Goal: Check status: Check status

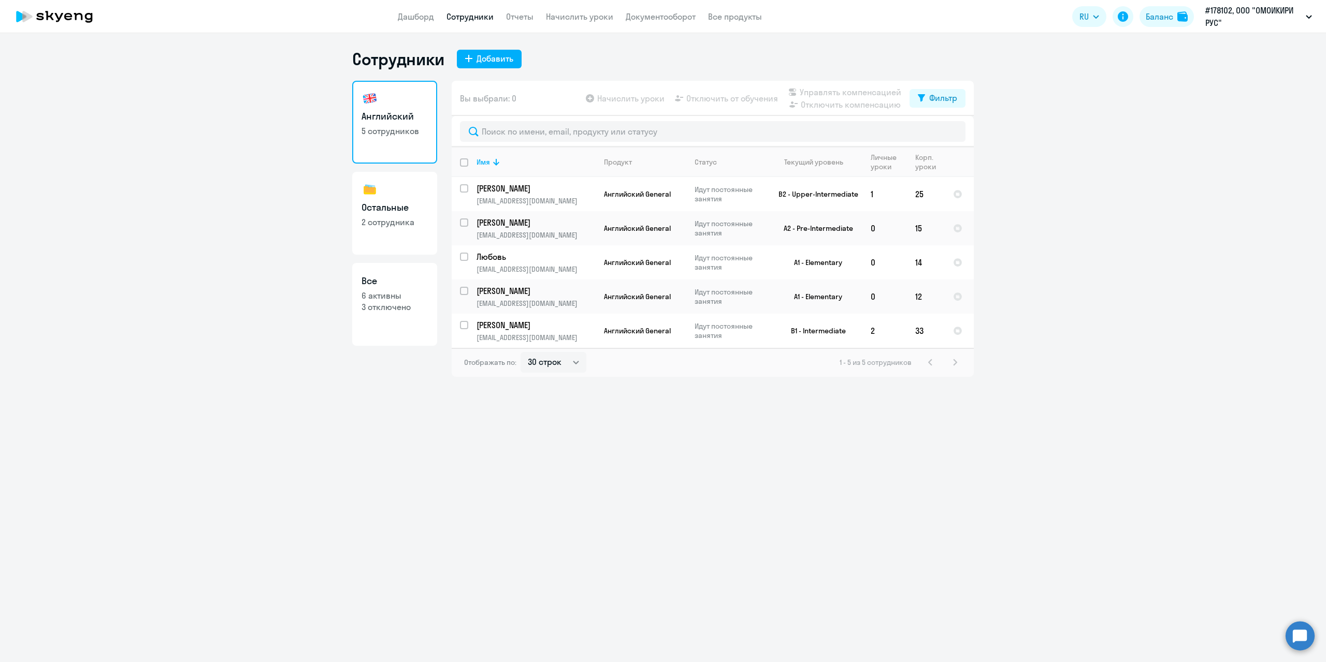
select select "30"
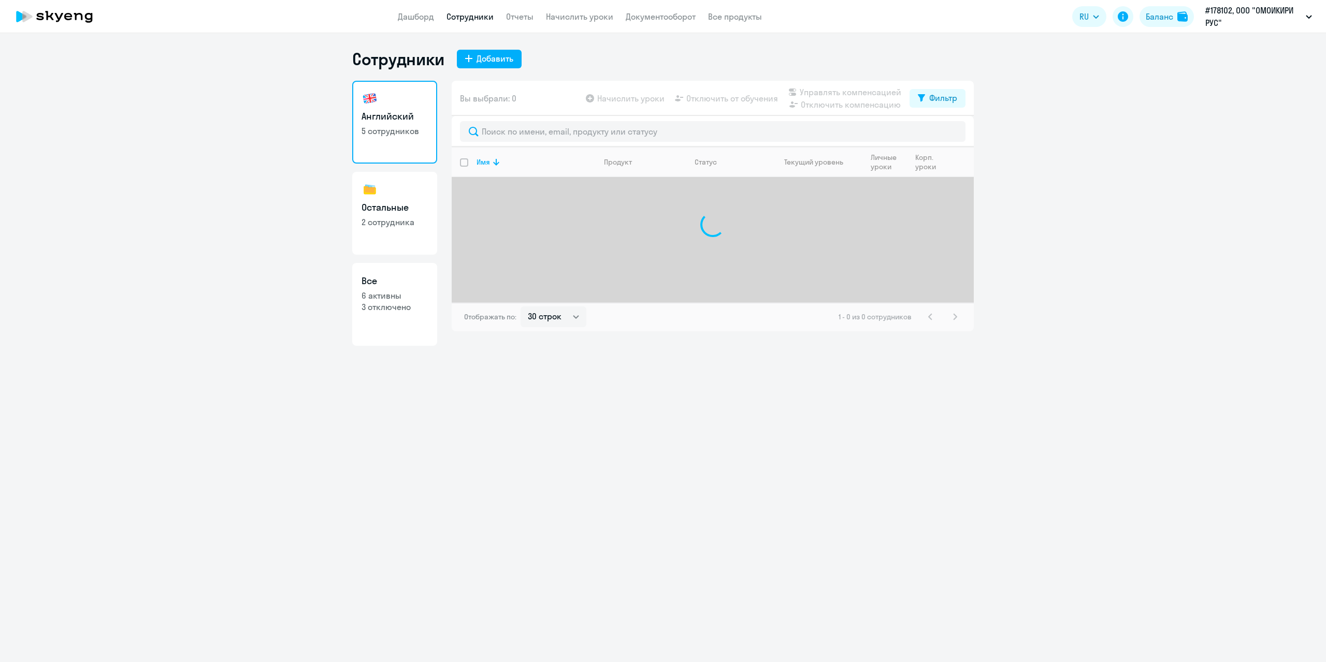
select select "30"
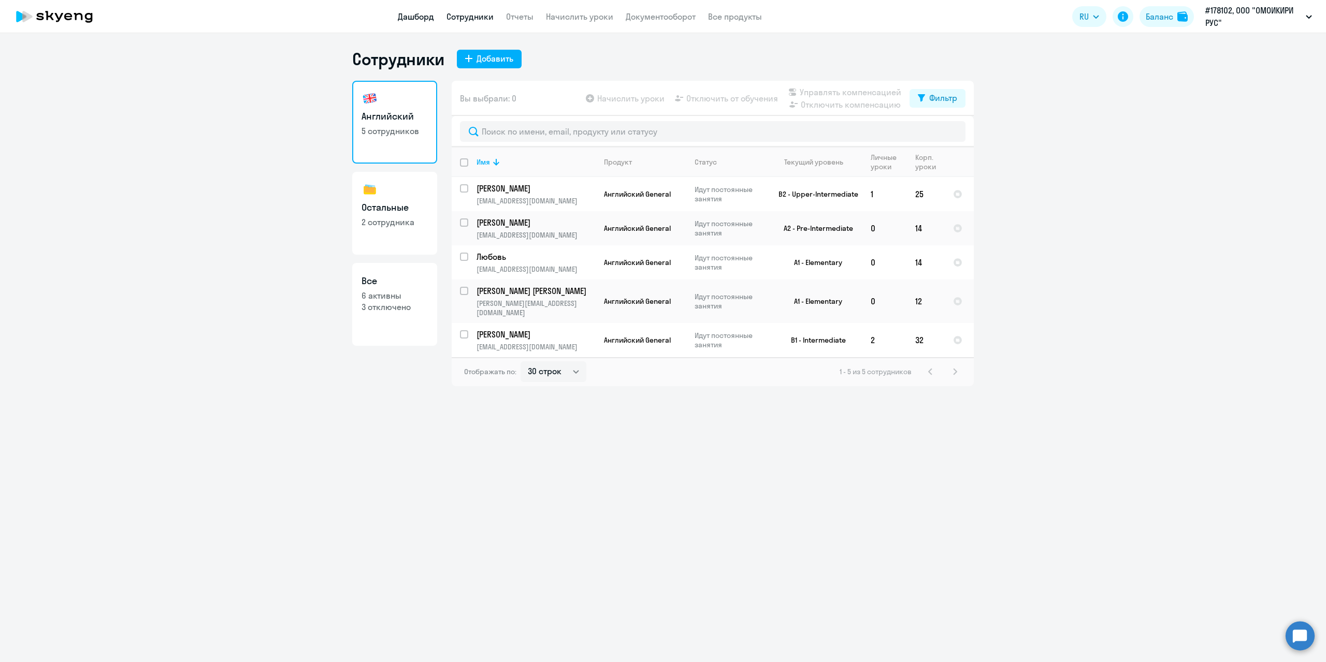
click at [423, 14] on link "Дашборд" at bounding box center [416, 16] width 36 height 10
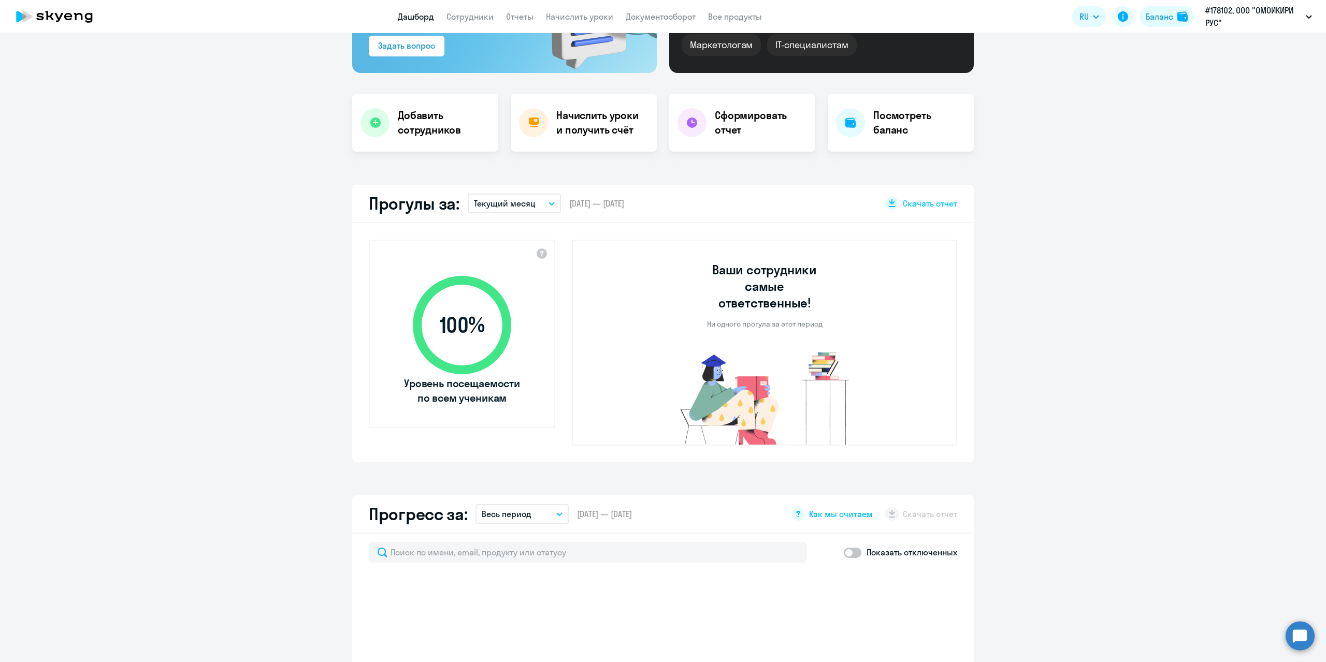
scroll to position [362, 0]
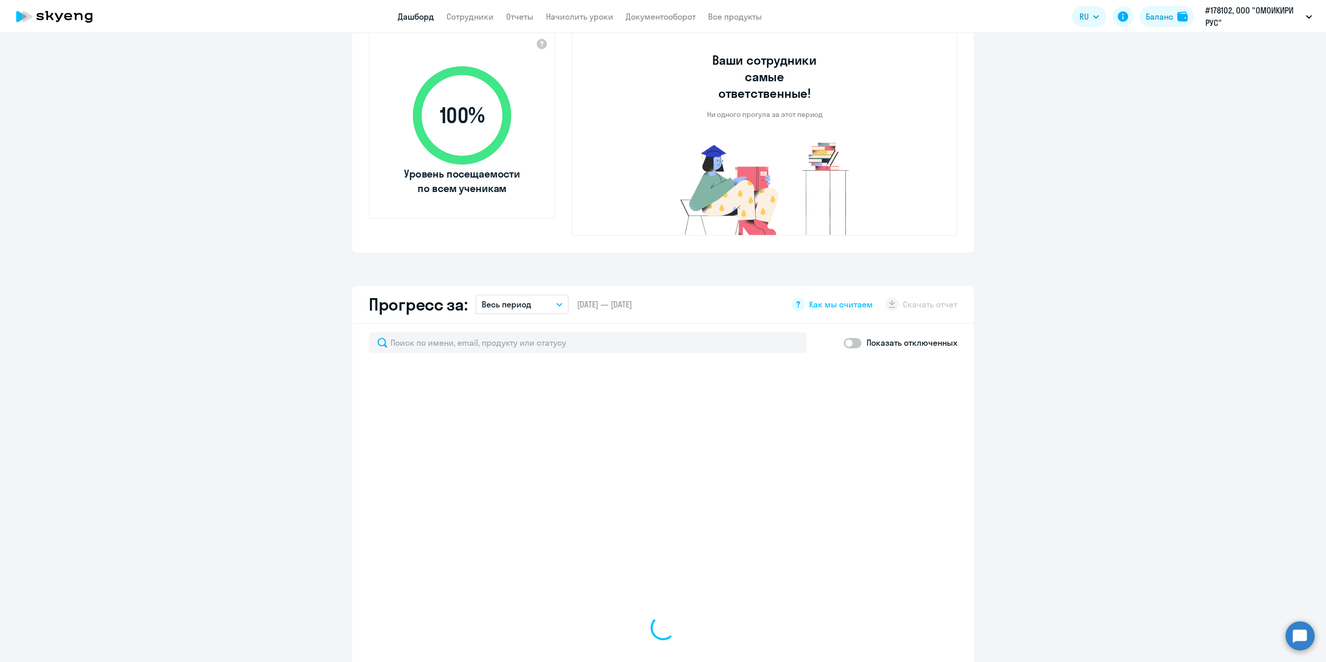
select select "30"
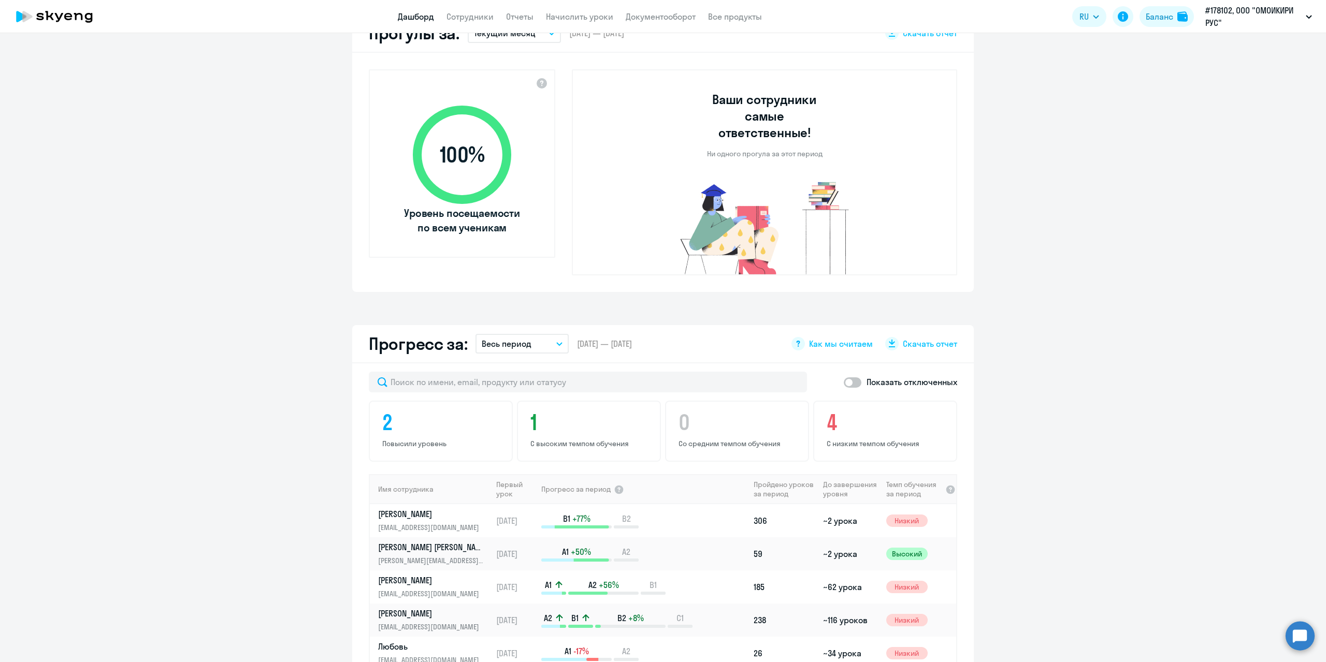
scroll to position [313, 0]
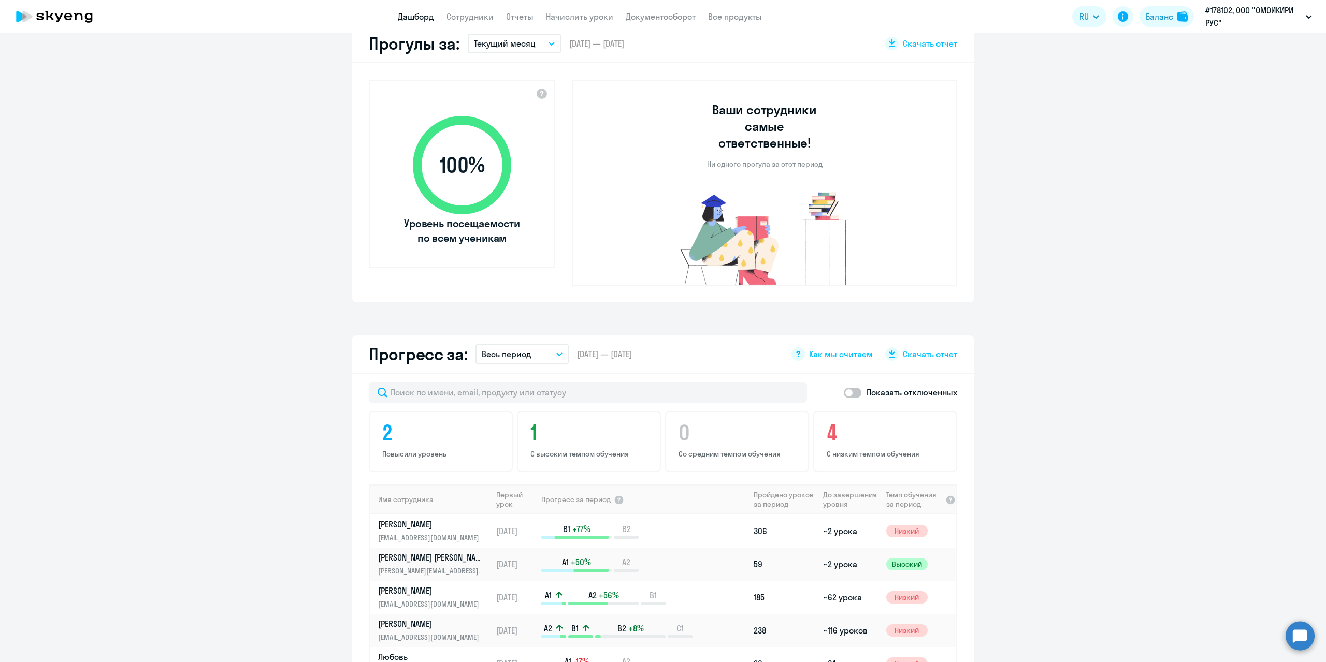
click at [556, 353] on icon "button" at bounding box center [559, 355] width 6 height 4
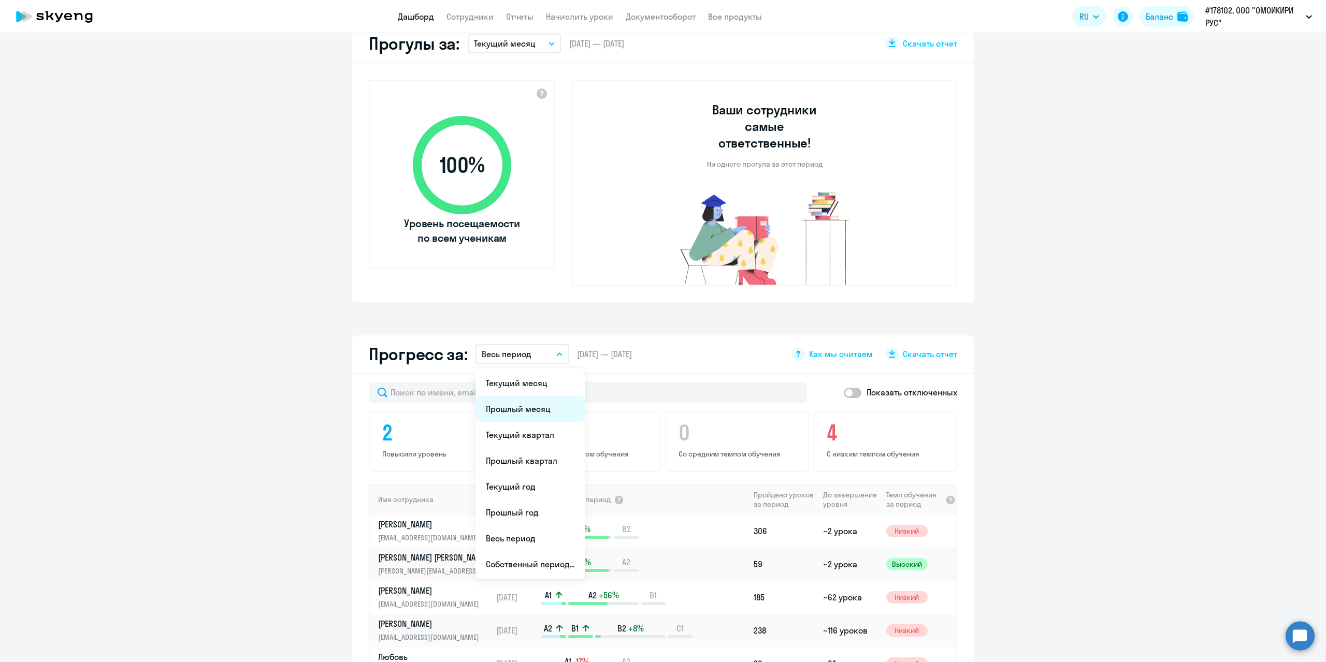
click at [525, 397] on li "Прошлый месяц" at bounding box center [529, 409] width 109 height 26
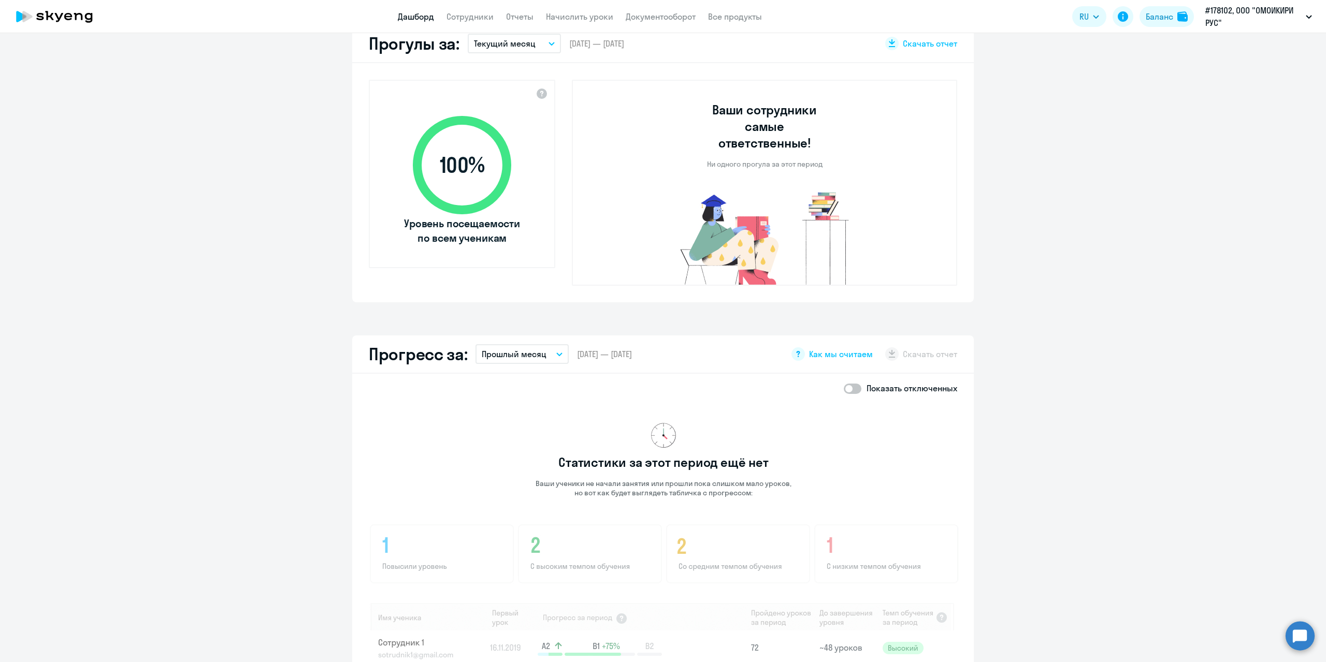
click at [418, 14] on link "Дашборд" at bounding box center [416, 16] width 36 height 10
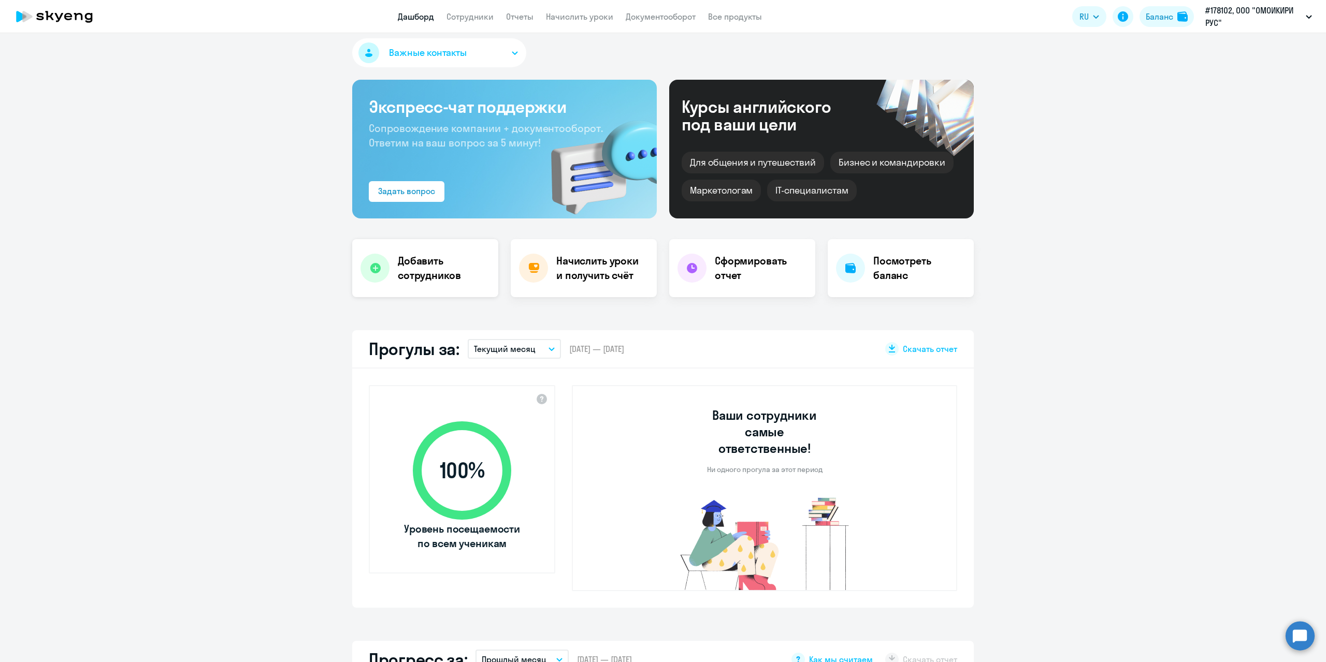
scroll to position [0, 0]
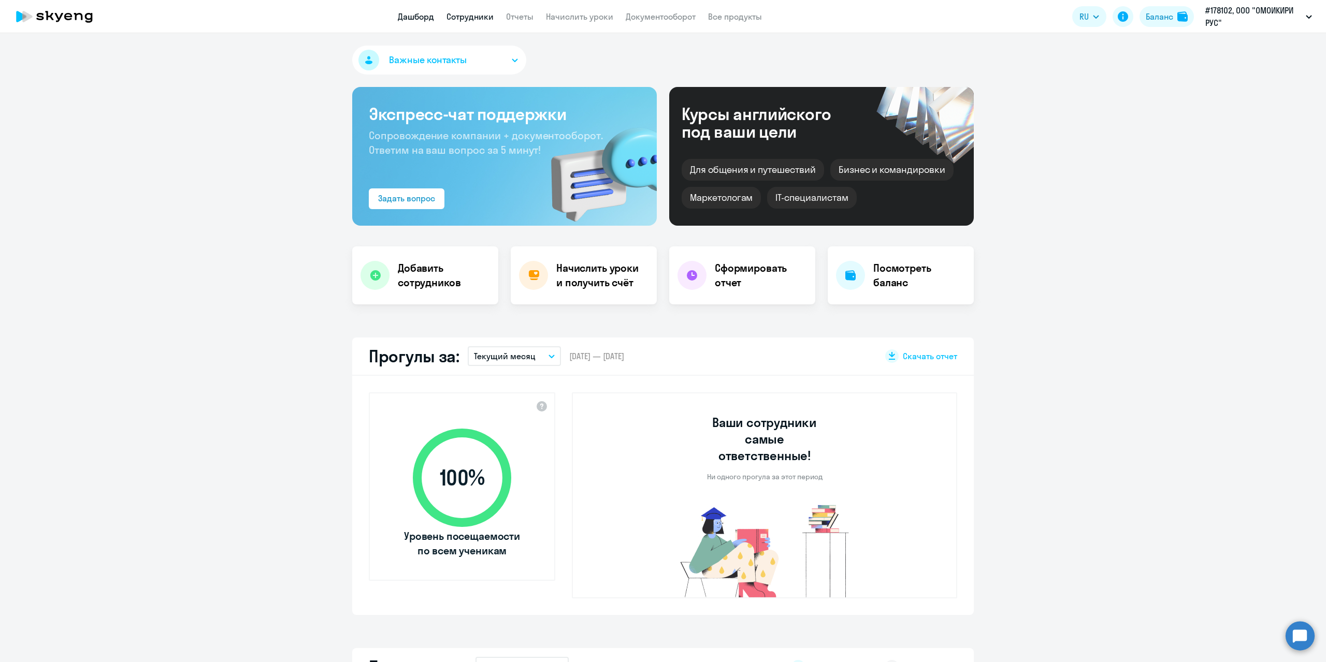
click at [460, 18] on link "Сотрудники" at bounding box center [469, 16] width 47 height 10
select select "30"
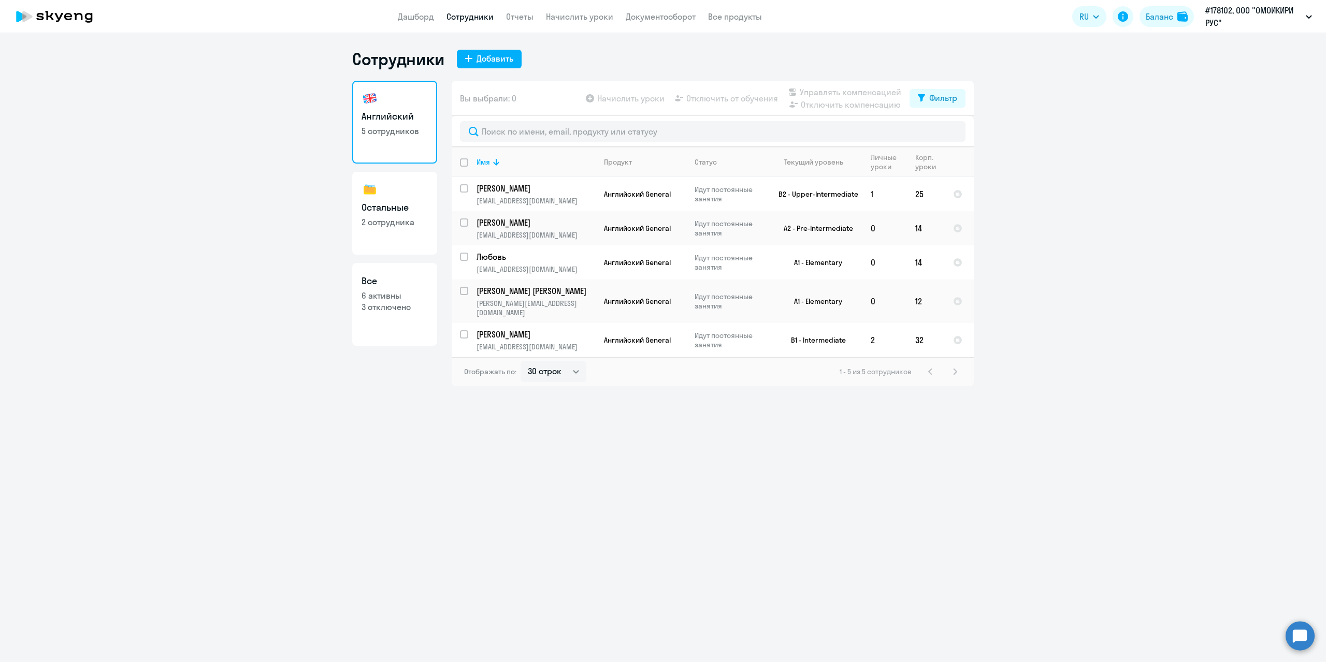
click at [388, 205] on h3 "Остальные" at bounding box center [394, 207] width 66 height 13
select select "30"
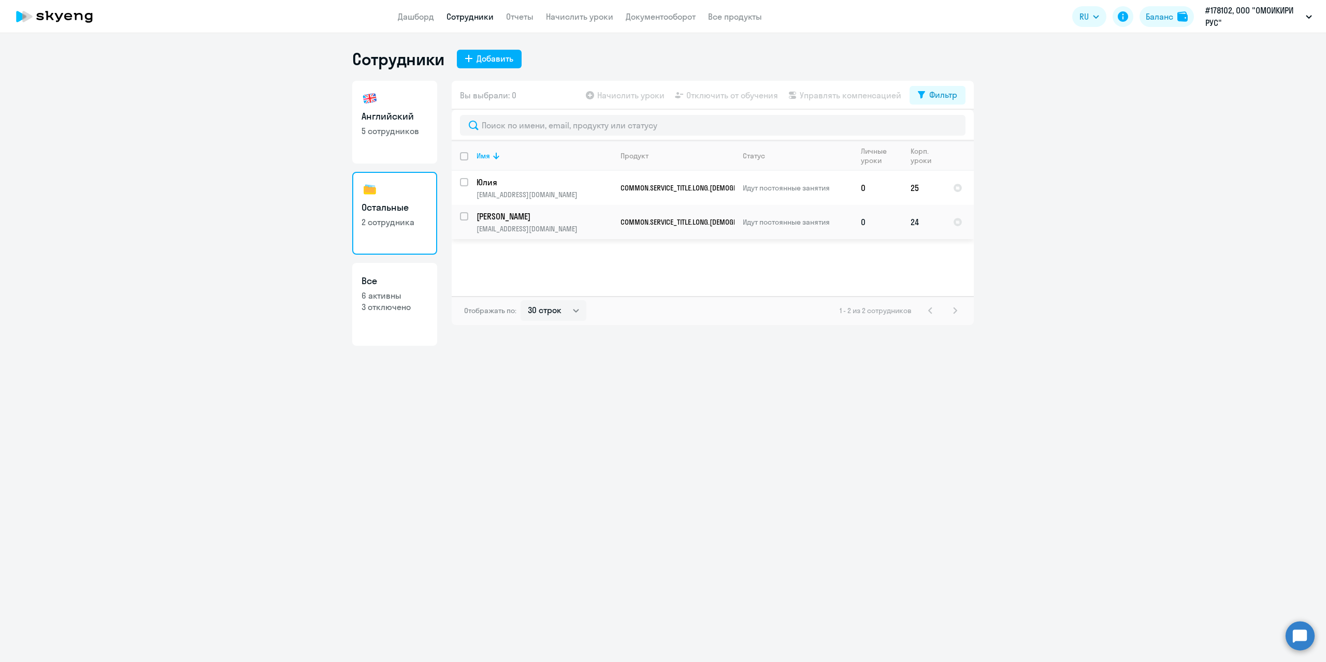
click at [585, 226] on p "[EMAIL_ADDRESS][DOMAIN_NAME]" at bounding box center [543, 228] width 135 height 9
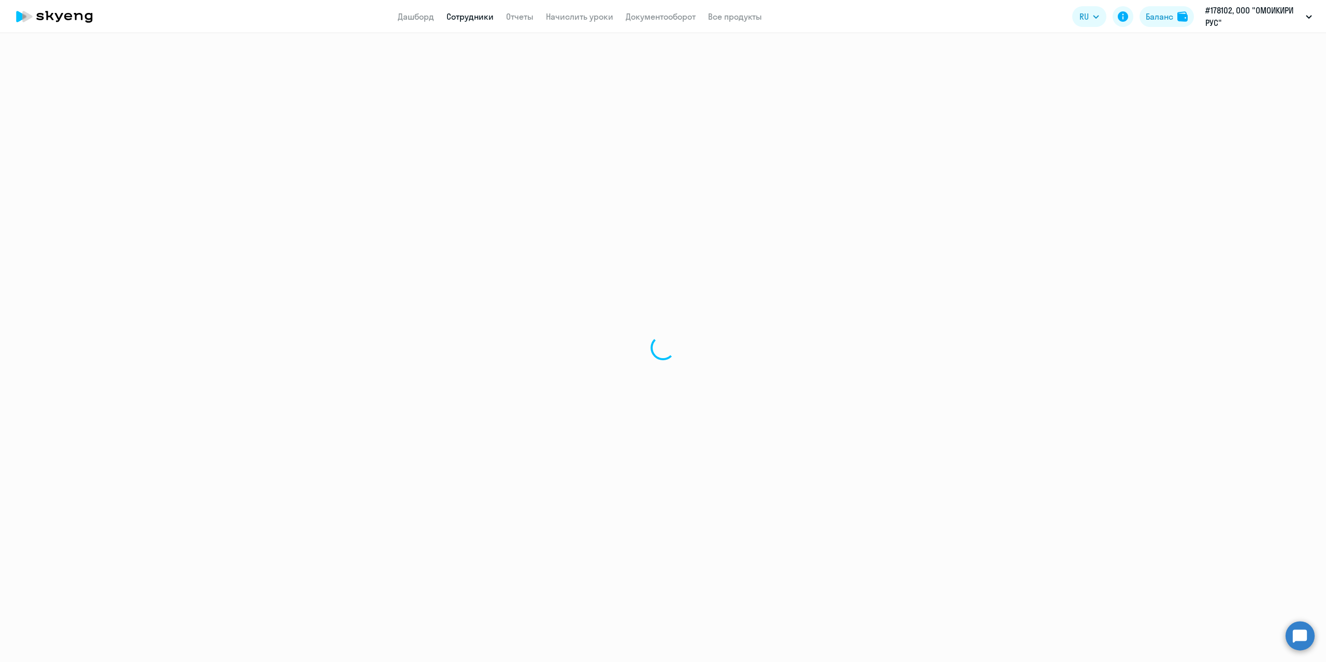
select select "english"
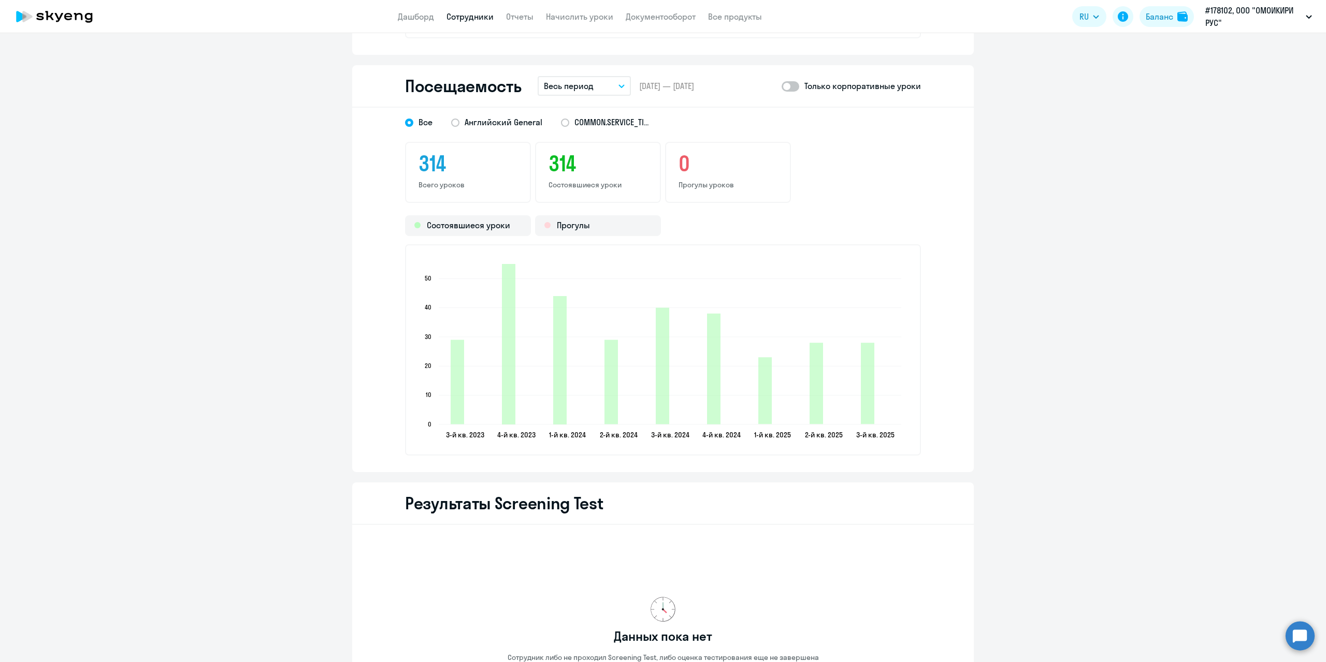
scroll to position [1208, 0]
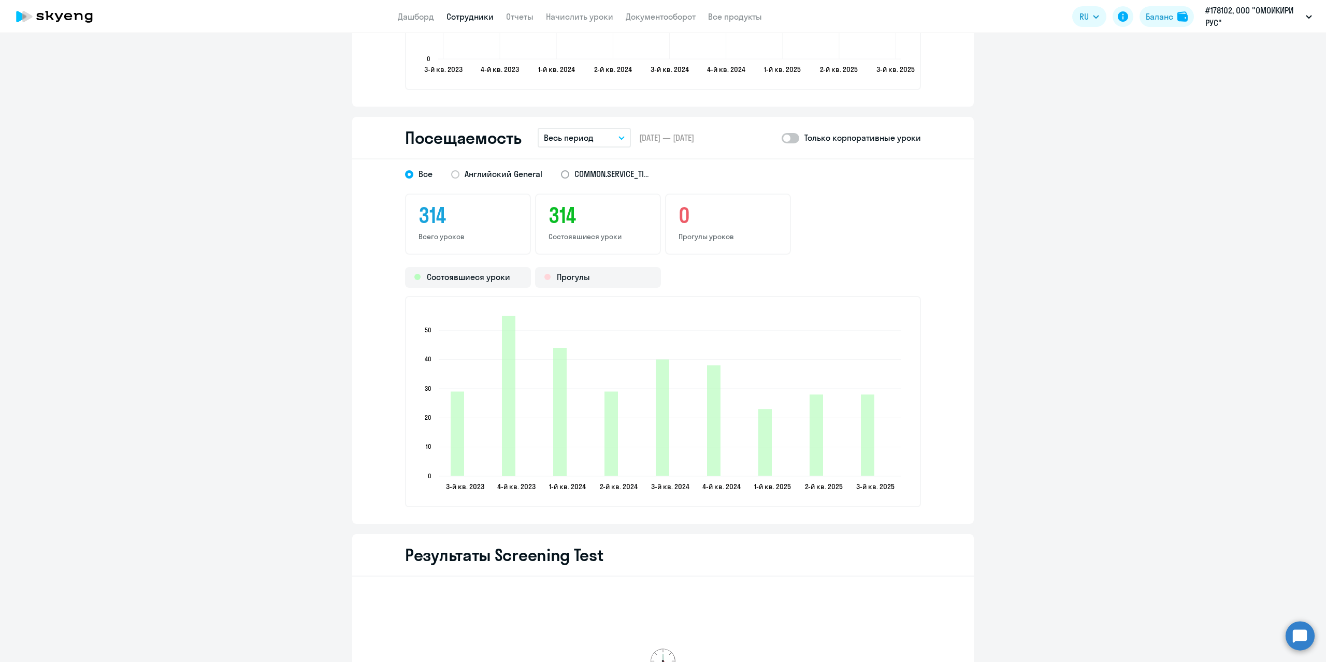
click at [561, 176] on span at bounding box center [565, 174] width 8 height 8
click at [0, 0] on input "COMMON.SERVICE_TITLE.LONG.ITALIAN_ADULT_NOT_NATIVE_SPEAKER_PREMIUM" at bounding box center [0, 0] width 0 height 0
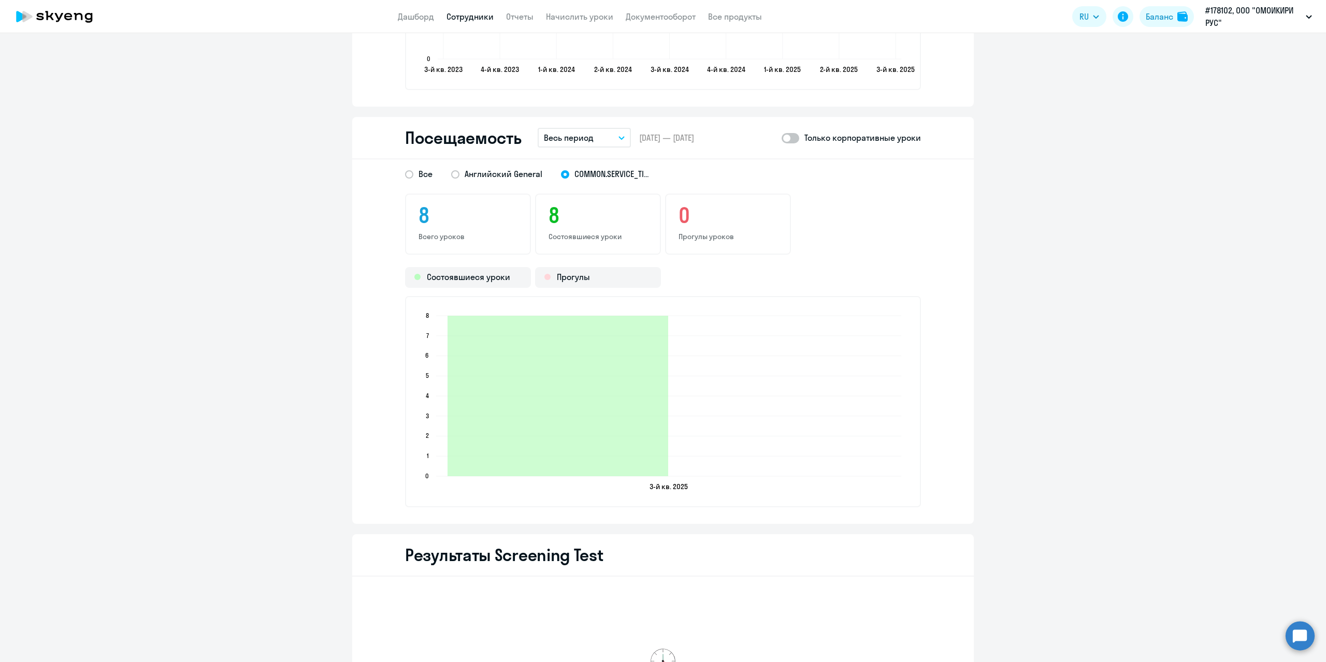
click at [618, 137] on icon "button" at bounding box center [621, 138] width 6 height 4
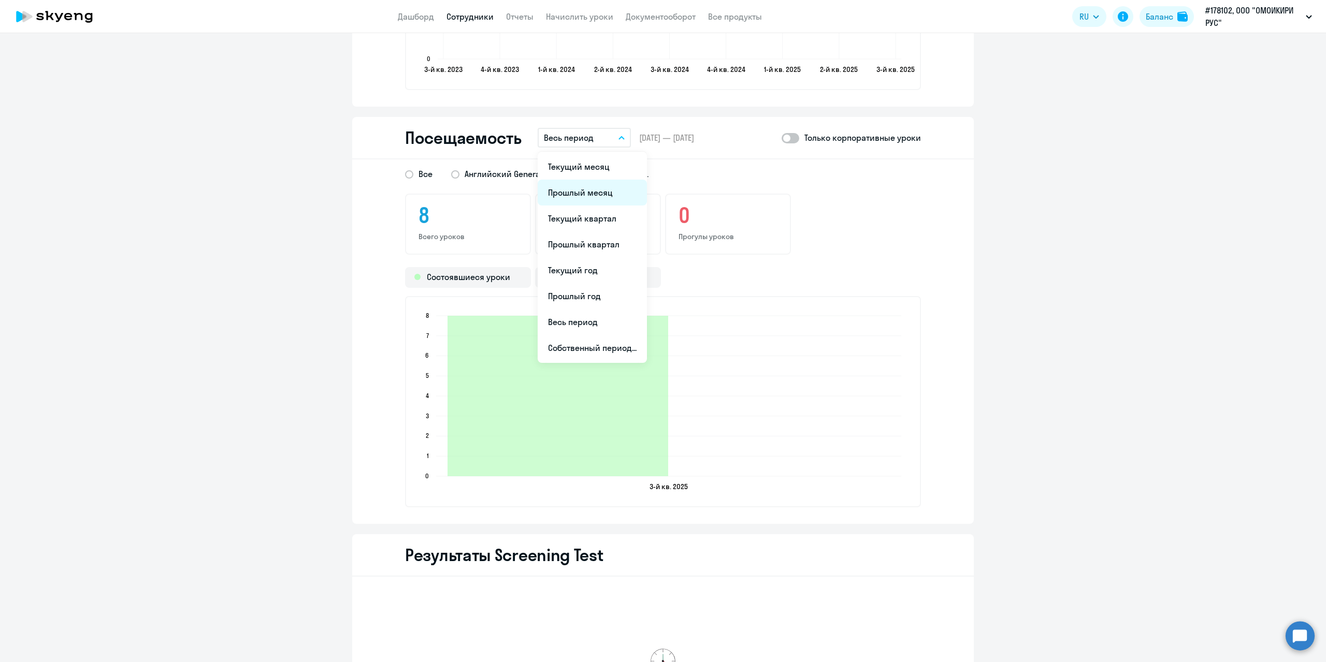
click at [602, 198] on li "Прошлый месяц" at bounding box center [591, 193] width 109 height 26
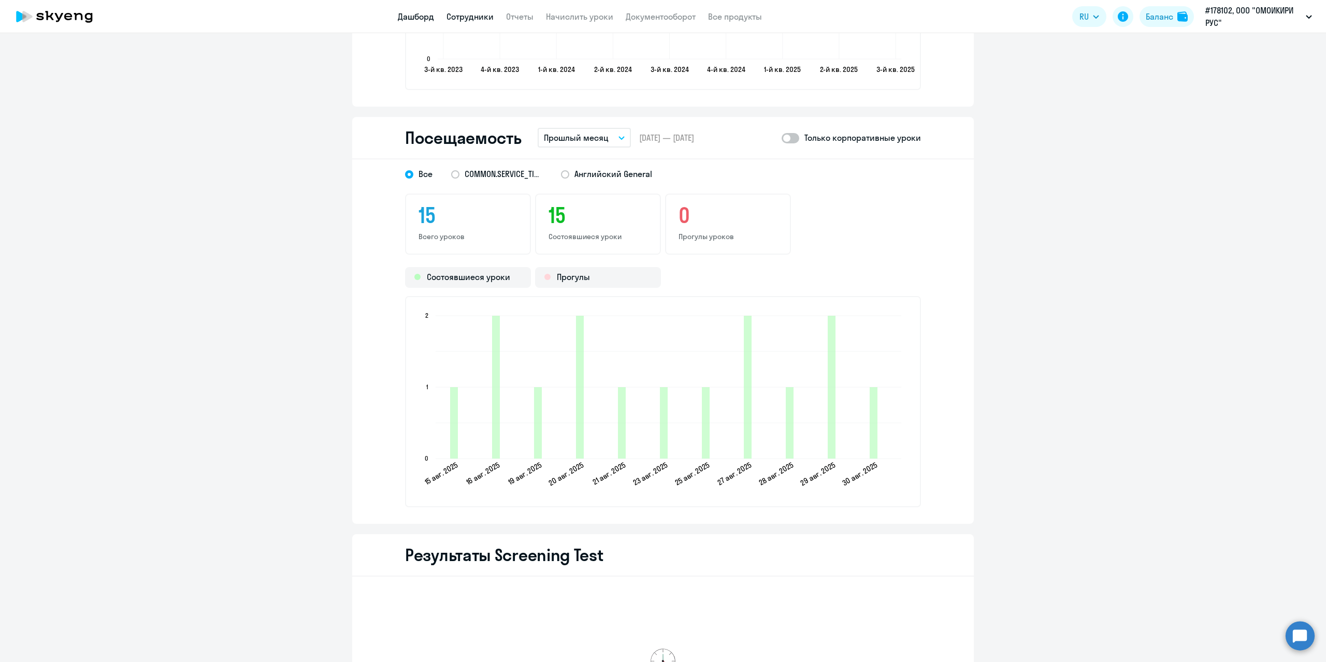
click at [417, 17] on link "Дашборд" at bounding box center [416, 16] width 36 height 10
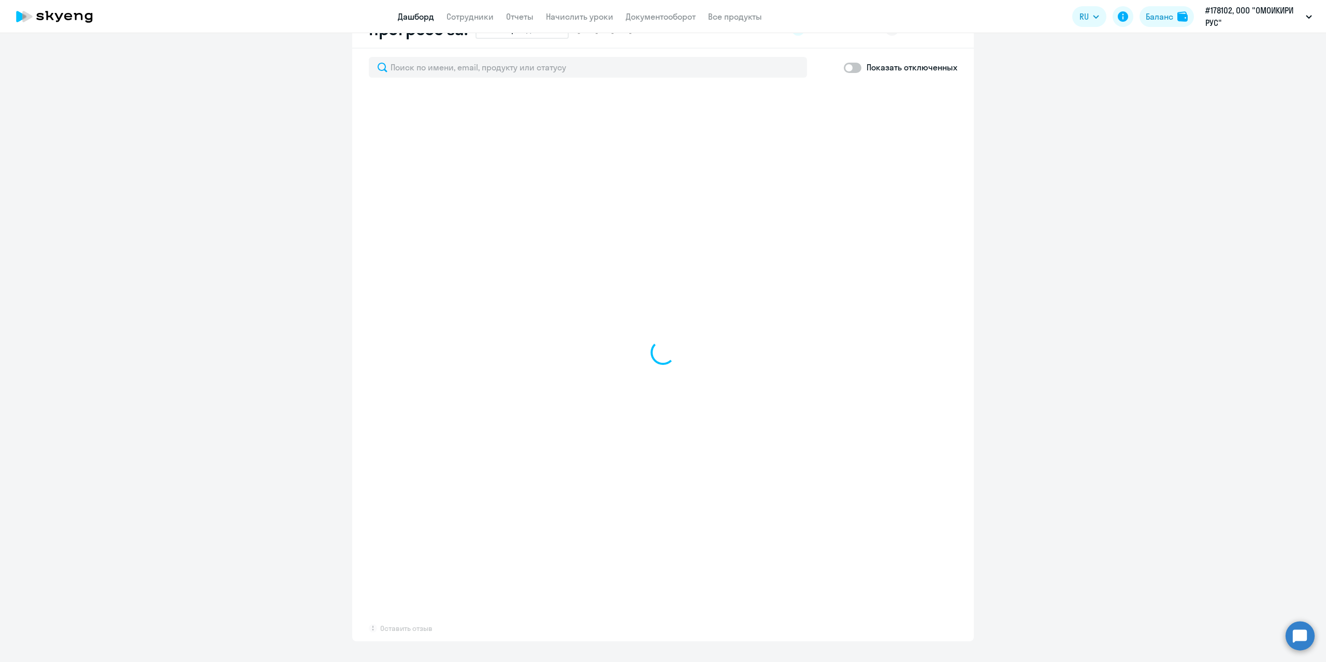
scroll to position [621, 0]
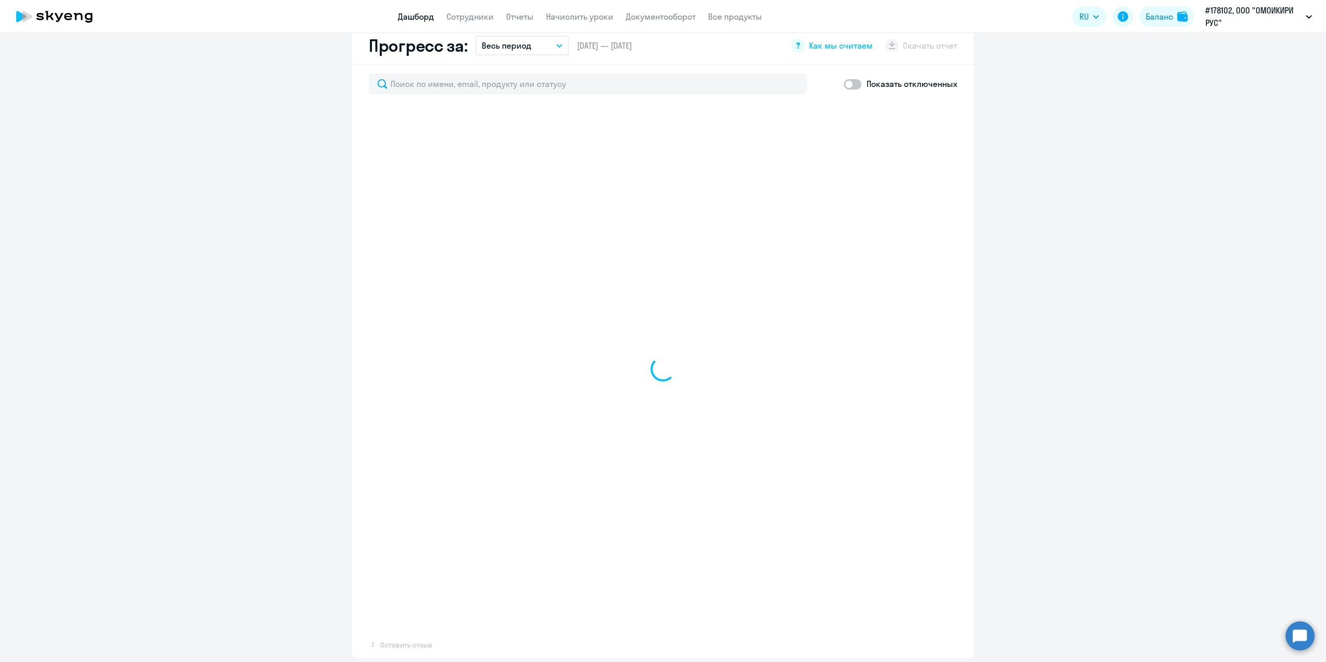
select select "30"
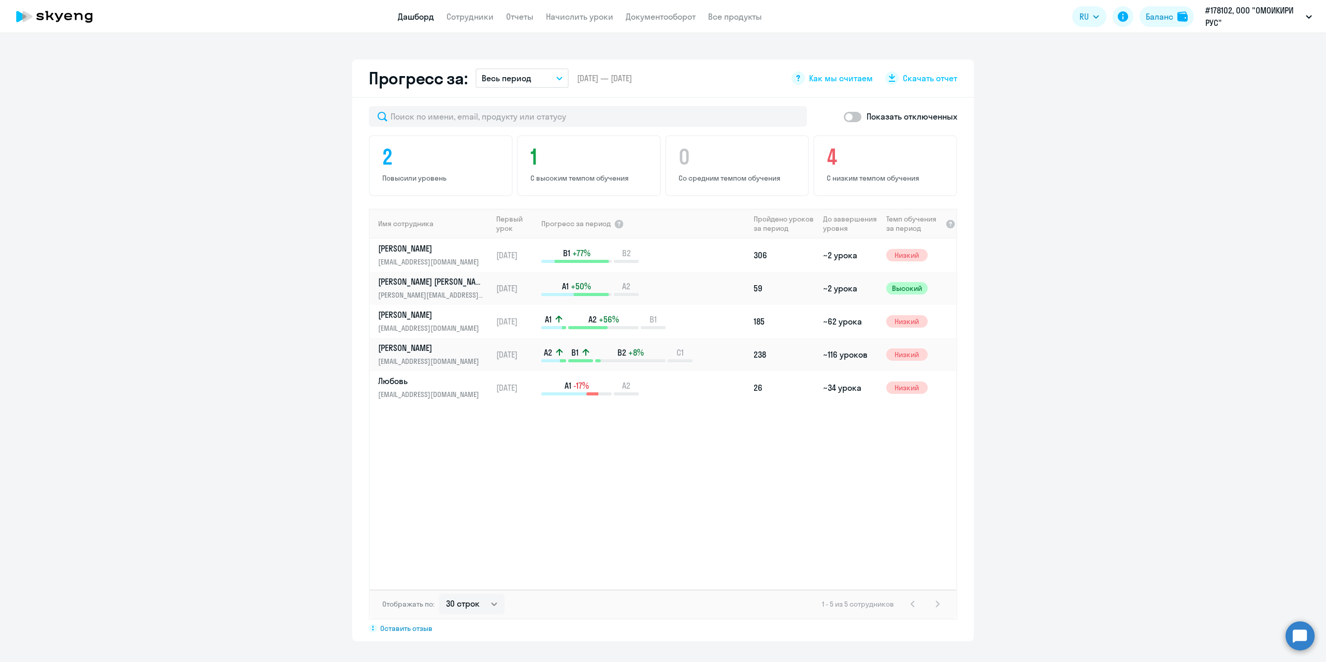
scroll to position [572, 0]
